Goal: Task Accomplishment & Management: Use online tool/utility

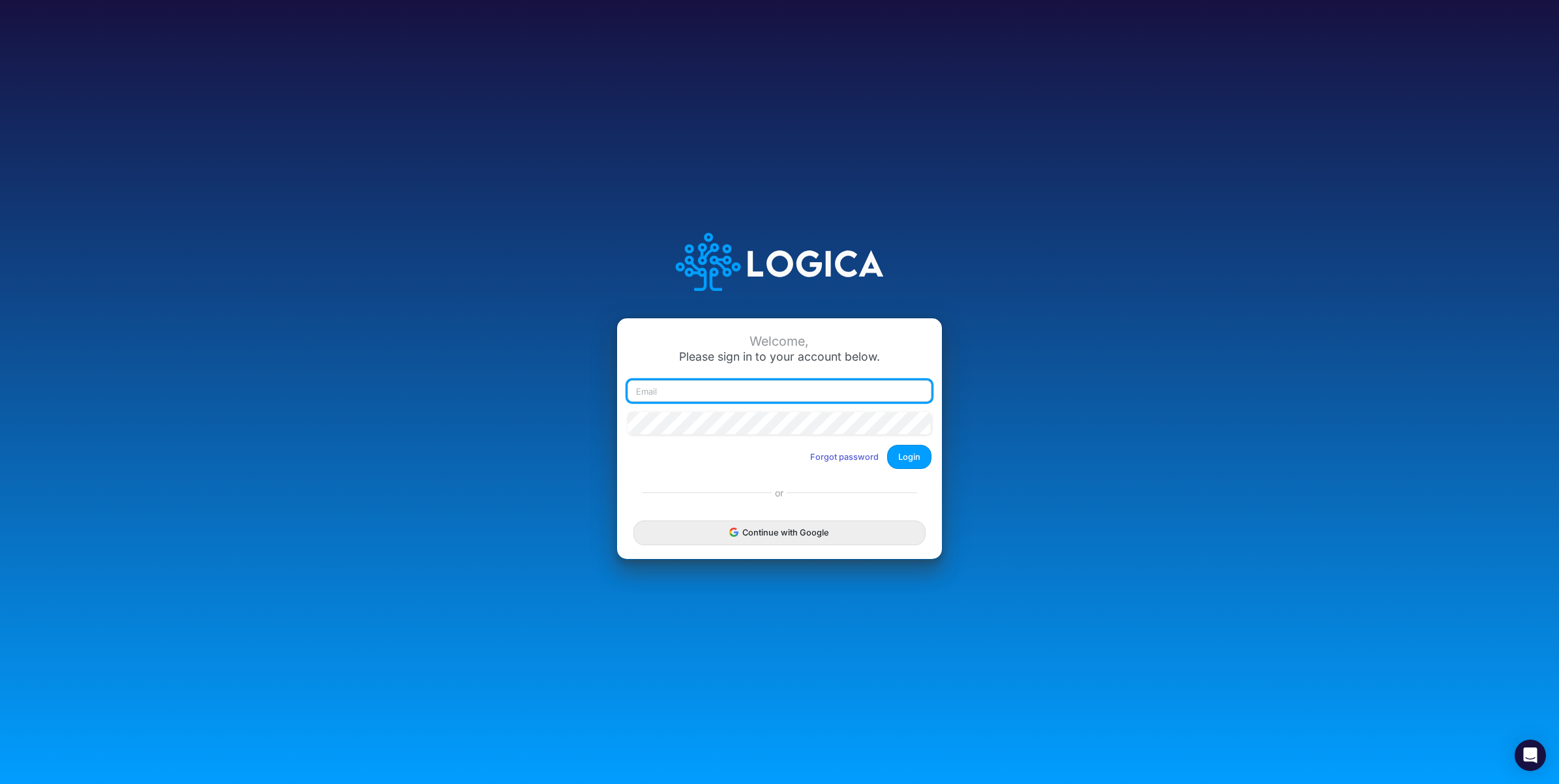
drag, startPoint x: 796, startPoint y: 393, endPoint x: 778, endPoint y: 393, distance: 18.0
click at [795, 393] on input "email" at bounding box center [780, 391] width 304 height 22
paste input "leandro.castro+cquence@logica.cloud"
type input "leandro.castro+cquence@logica.cloud"
drag, startPoint x: 934, startPoint y: 452, endPoint x: 924, endPoint y: 452, distance: 10.0
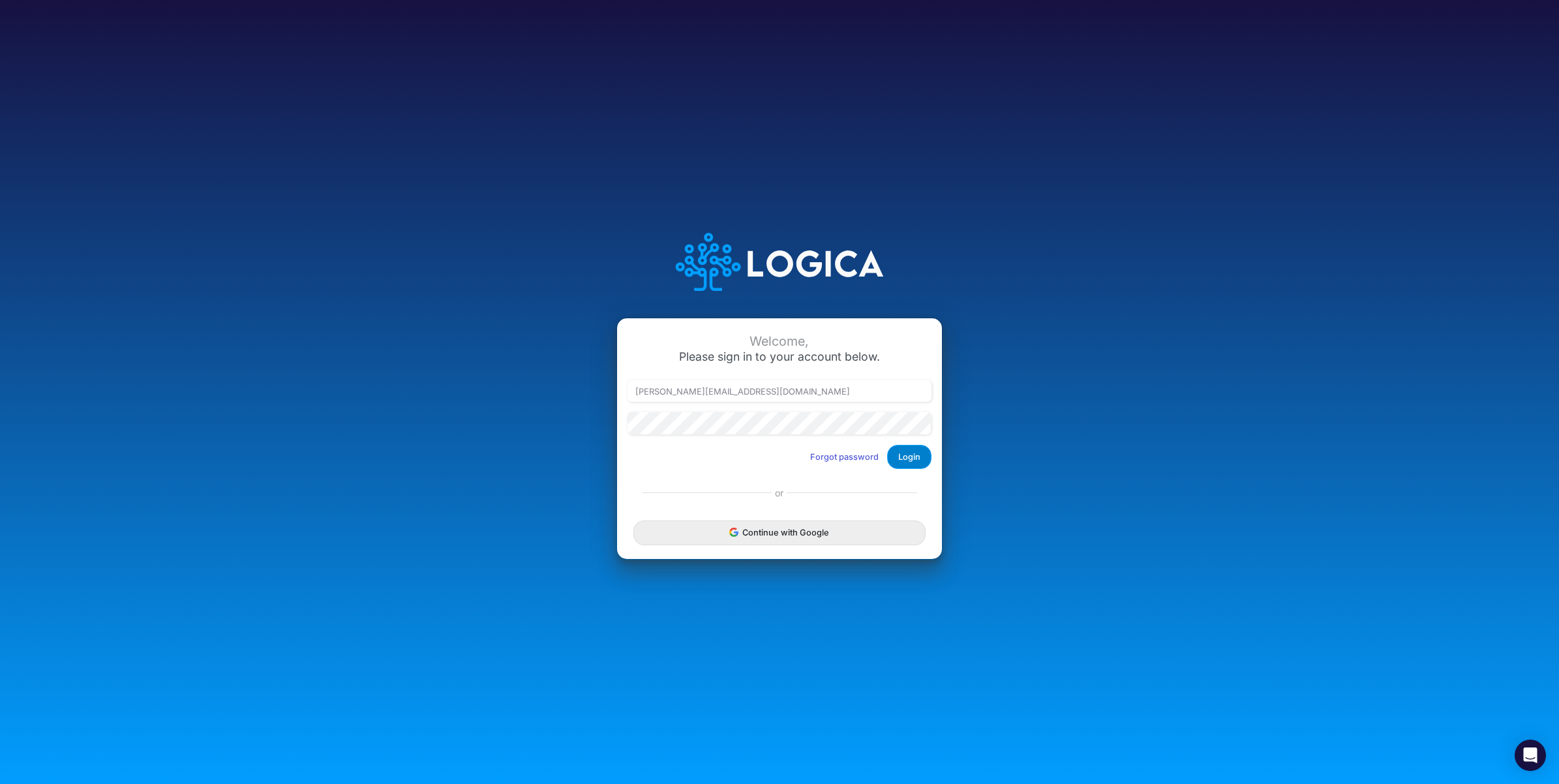
click at [934, 452] on div "Welcome, Please sign in to your account below. leandro.castro+cquence@logica.cl…" at bounding box center [780, 399] width 325 height 161
drag, startPoint x: 917, startPoint y: 453, endPoint x: 881, endPoint y: 461, distance: 36.9
click at [916, 455] on button "Login" at bounding box center [909, 457] width 44 height 24
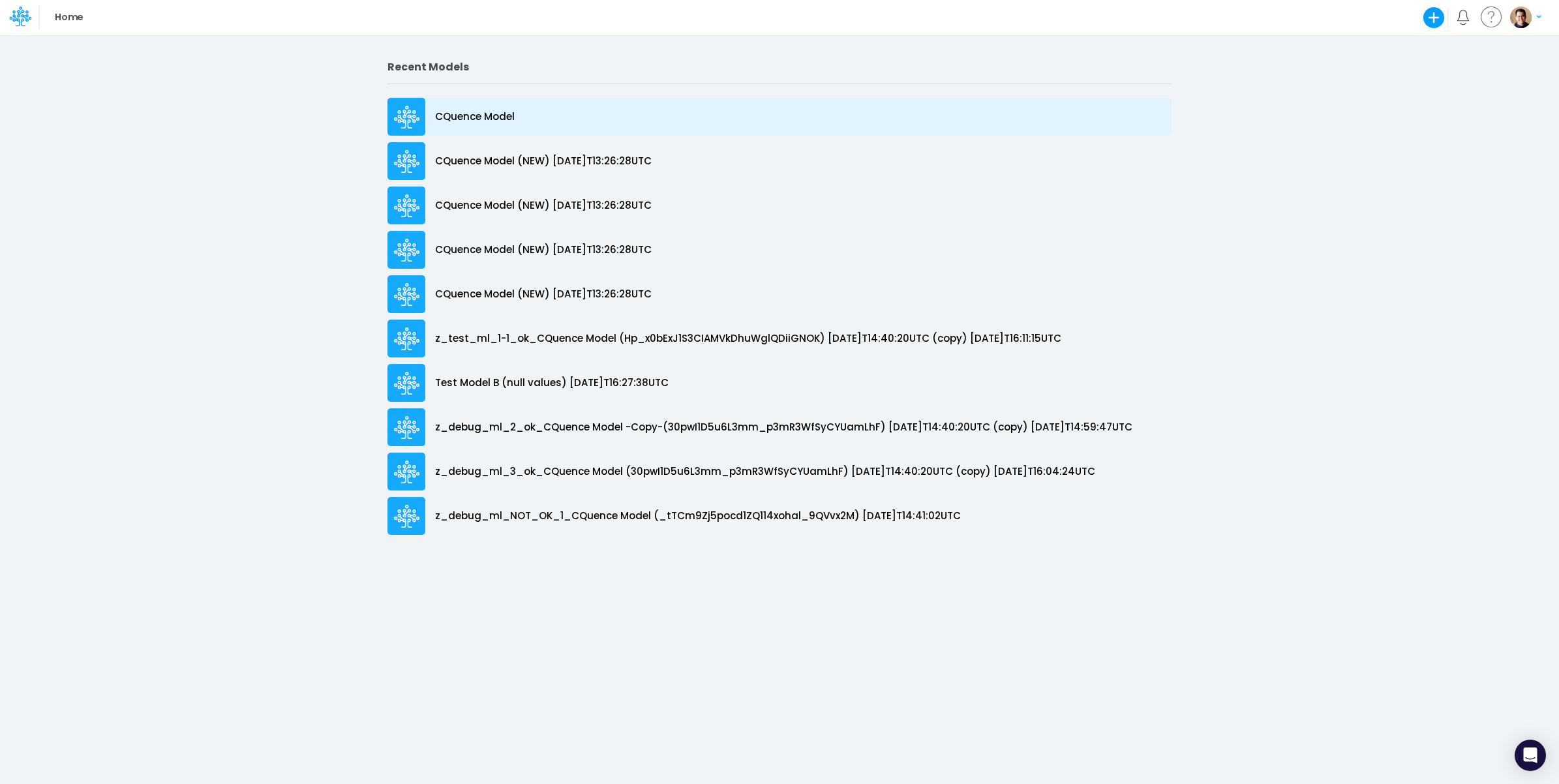
click at [567, 114] on div "CQuence Model" at bounding box center [780, 117] width 784 height 38
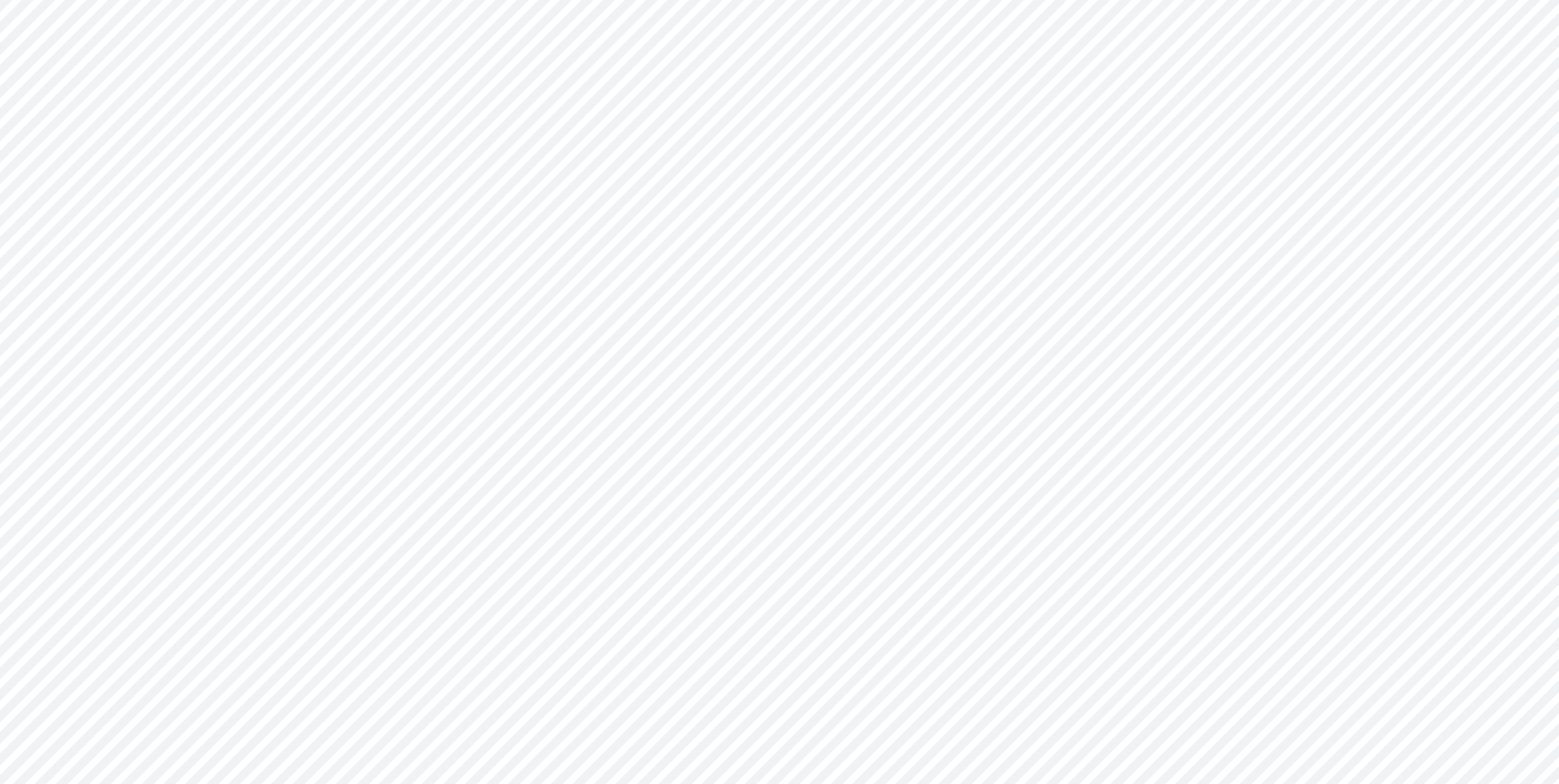
type input "Consolidated All by Month"
